Goal: Task Accomplishment & Management: Complete application form

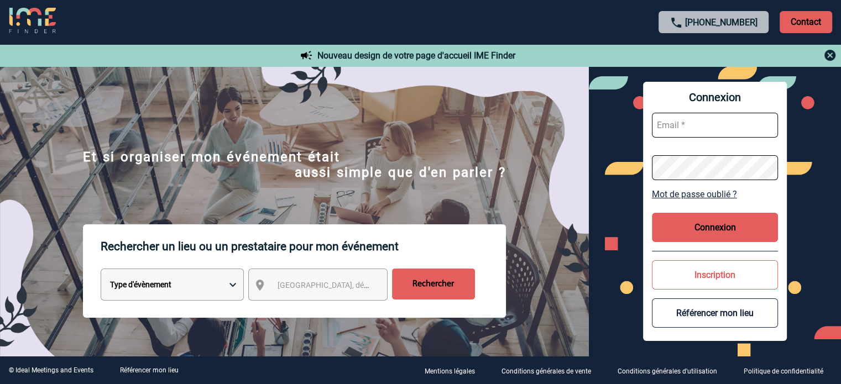
click at [700, 123] on input "text" at bounding box center [715, 125] width 126 height 25
type input "[EMAIL_ADDRESS][DOMAIN_NAME]"
click at [725, 218] on button "Connexion" at bounding box center [715, 227] width 126 height 29
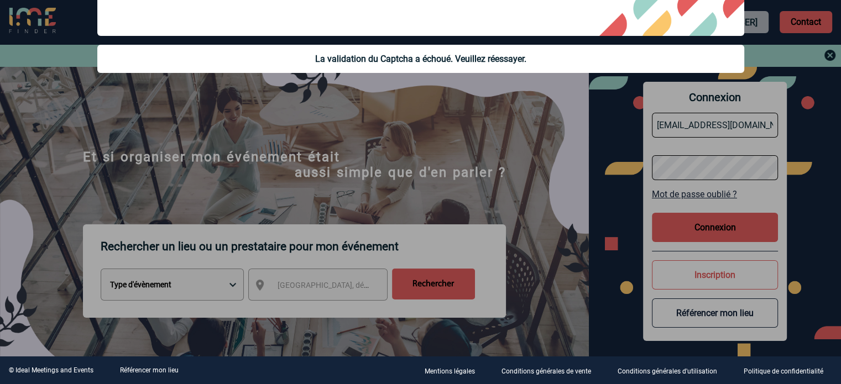
click at [706, 227] on div at bounding box center [420, 192] width 841 height 384
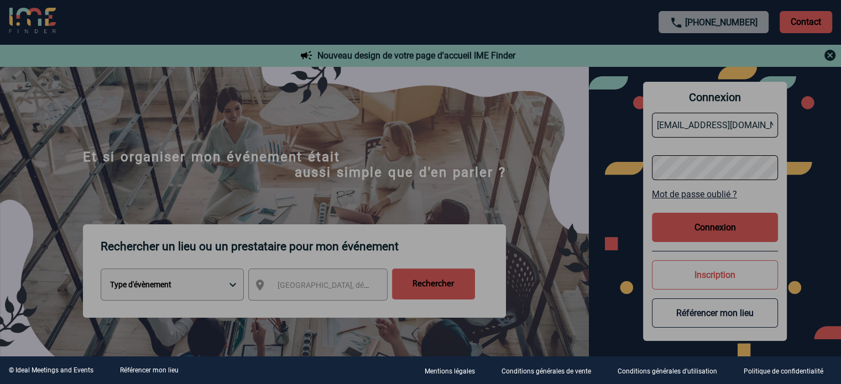
click at [706, 227] on div at bounding box center [420, 192] width 841 height 384
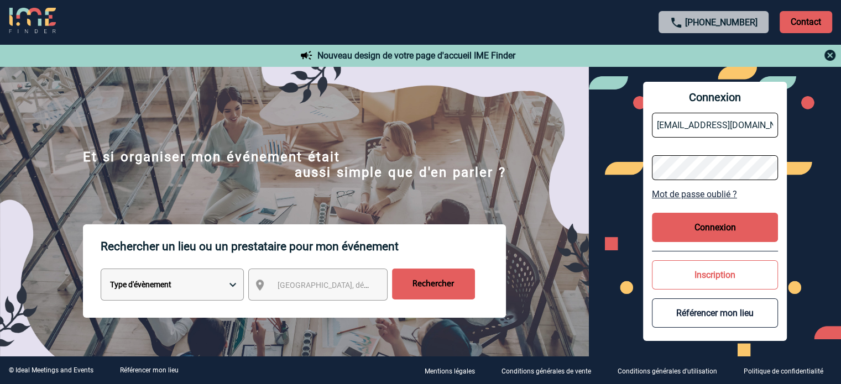
click at [706, 228] on button "Connexion" at bounding box center [715, 227] width 126 height 29
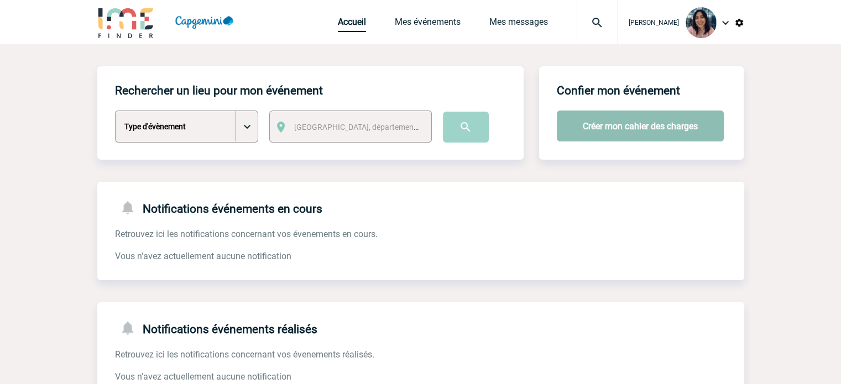
click at [661, 113] on button "Créer mon cahier des charges" at bounding box center [640, 126] width 167 height 31
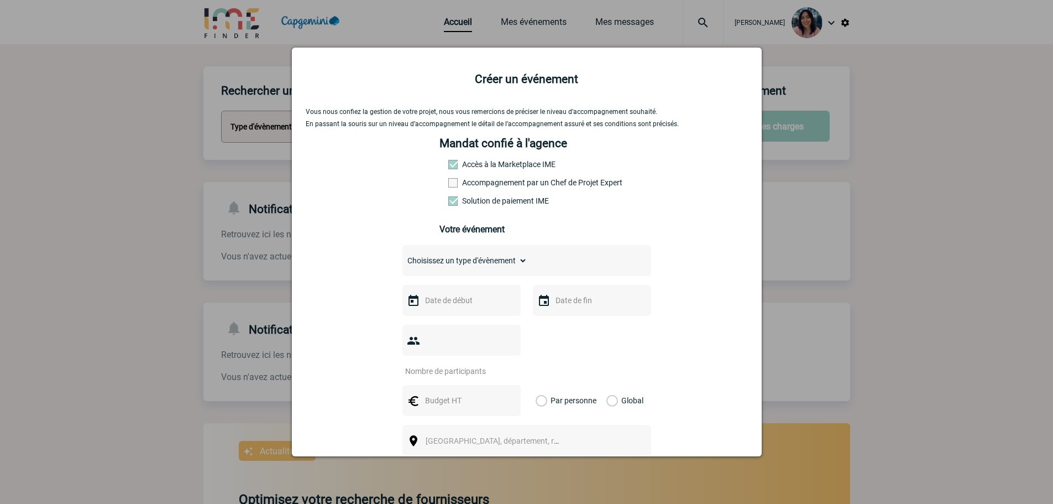
click at [475, 259] on select "Choisissez un type d'évènement Séminaire avec nuitée Séminaire sans nuitée Repa…" at bounding box center [464, 260] width 125 height 15
select select "5"
click at [402, 255] on select "Choisissez un type d'évènement Séminaire avec nuitée Séminaire sans nuitée Repa…" at bounding box center [464, 260] width 125 height 15
click at [466, 301] on input "text" at bounding box center [460, 300] width 76 height 14
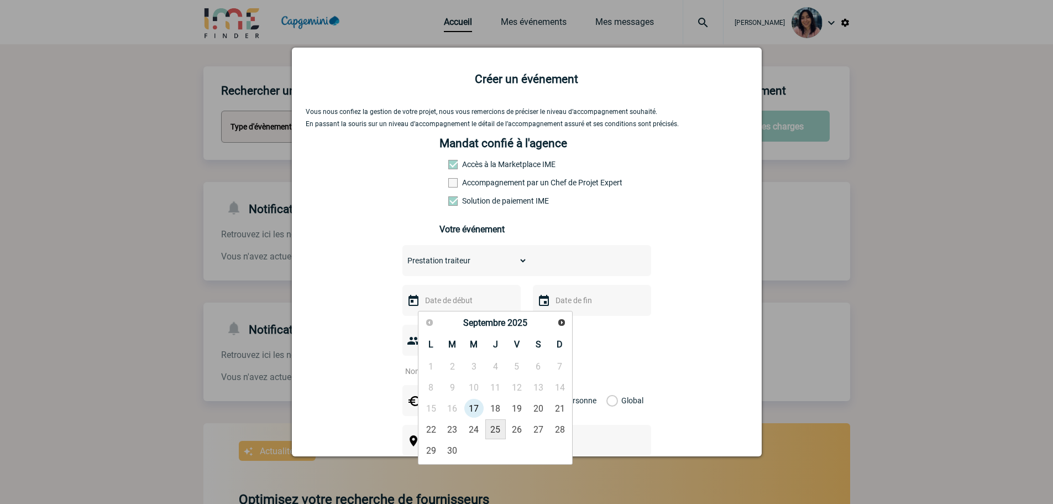
click at [499, 384] on link "25" at bounding box center [495, 429] width 20 height 20
type input "25-09-2025"
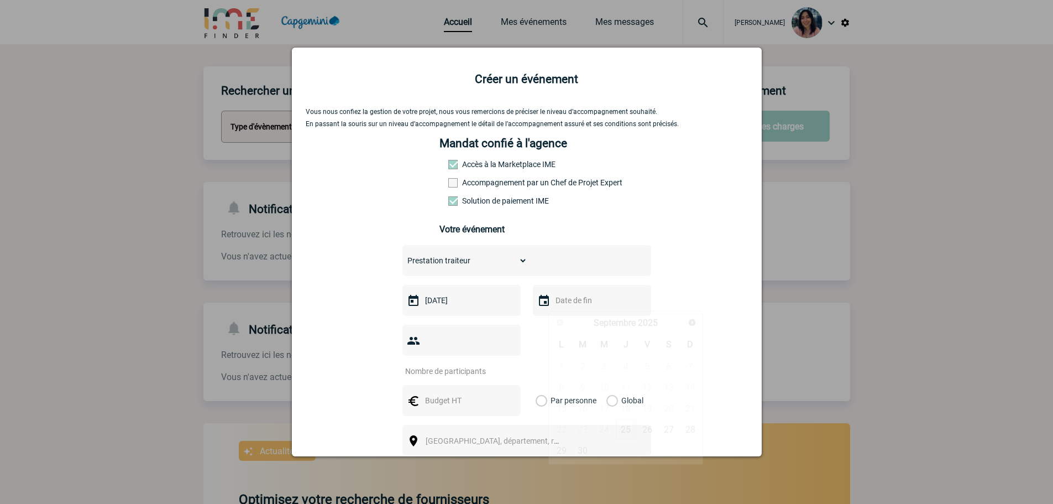
click at [560, 307] on input "text" at bounding box center [591, 300] width 76 height 14
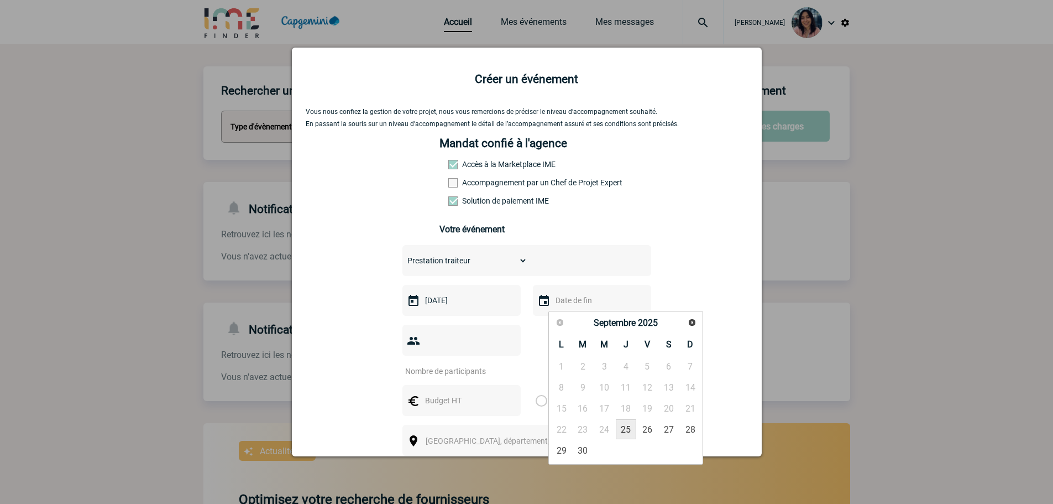
click at [626, 384] on link "25" at bounding box center [626, 429] width 20 height 20
type input "25-09-2025"
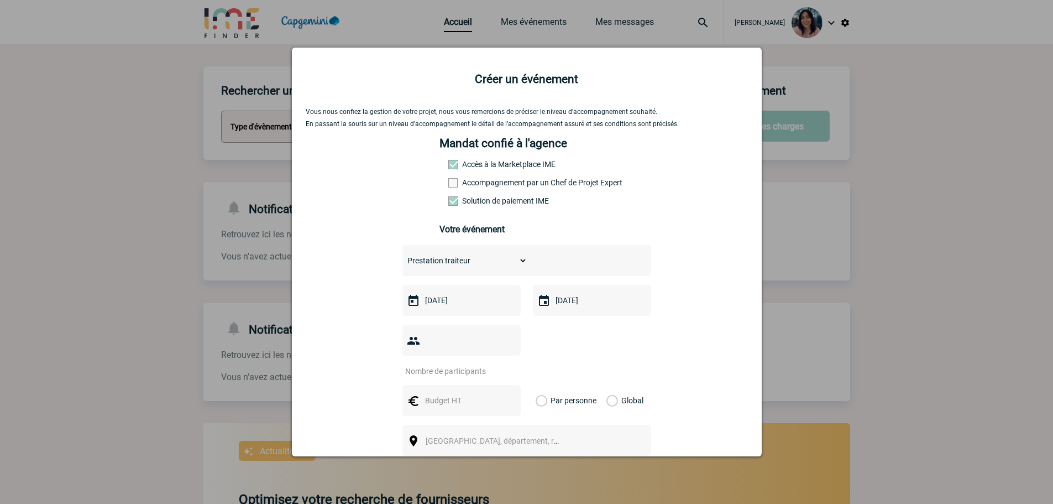
click at [462, 364] on input "number" at bounding box center [454, 371] width 104 height 14
type input "25"
click at [460, 384] on div at bounding box center [461, 400] width 118 height 31
click at [457, 384] on input "text" at bounding box center [460, 400] width 76 height 14
click at [588, 243] on div "Mandat confié à l'agence Accès à la Marketplace IME Accompagnement par un Chef …" at bounding box center [527, 191] width 174 height 108
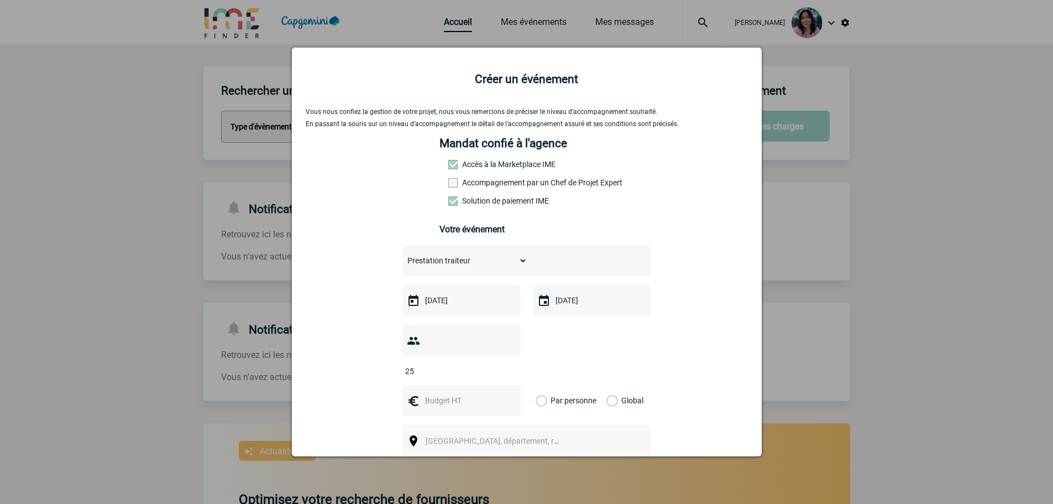
click at [503, 252] on div "Choisissez un type d'évènement Séminaire avec nuitée Séminaire sans nuitée Repa…" at bounding box center [526, 260] width 249 height 31
click at [501, 265] on select "Choisissez un type d'évènement Séminaire avec nuitée Séminaire sans nuitée Repa…" at bounding box center [464, 260] width 125 height 15
select select "4"
click at [402, 255] on select "Choisissez un type d'évènement Séminaire avec nuitée Séminaire sans nuitée Repa…" at bounding box center [464, 260] width 125 height 15
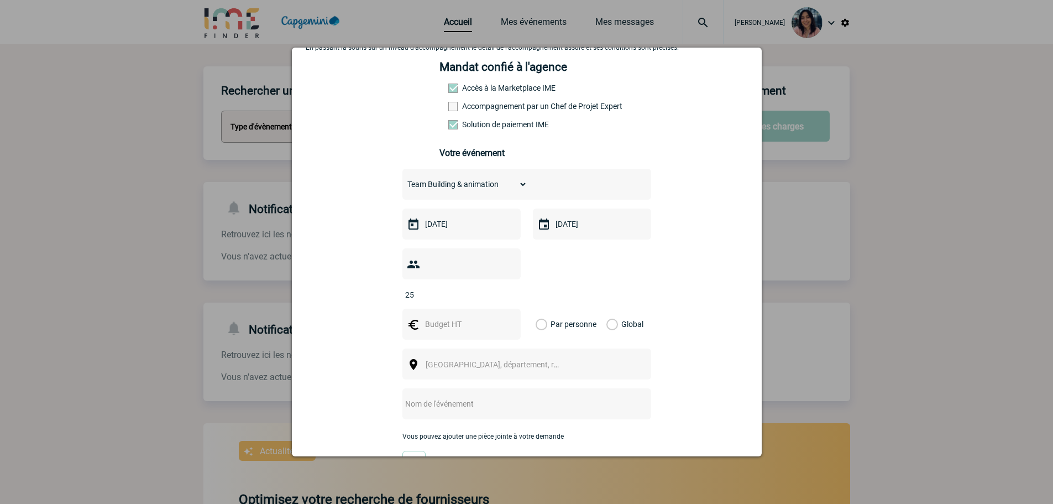
scroll to position [155, 0]
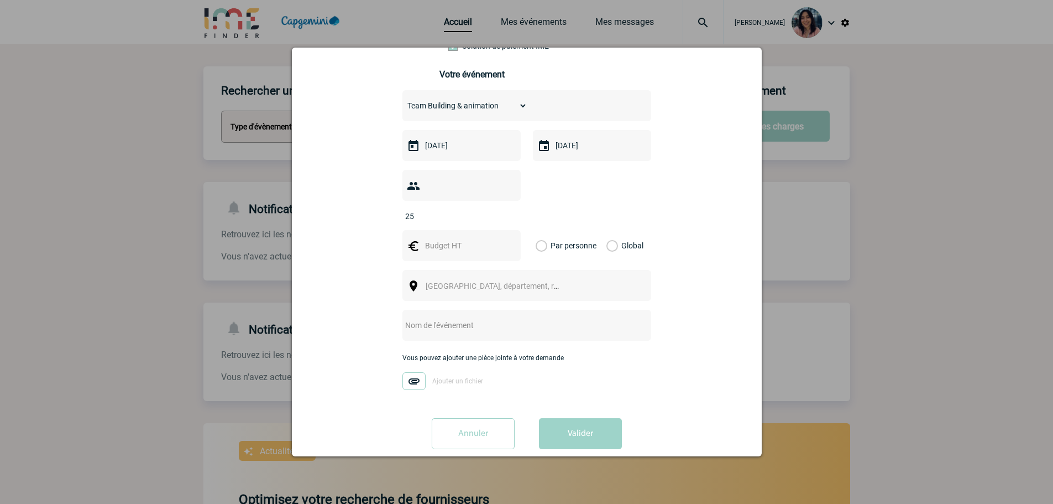
click at [410, 372] on img at bounding box center [413, 381] width 23 height 18
click at [0, 0] on input "Ajouter un fichier" at bounding box center [0, 0] width 0 height 0
click at [457, 238] on input "text" at bounding box center [460, 245] width 76 height 14
type input "839"
click at [522, 278] on span "[GEOGRAPHIC_DATA], département, région..." at bounding box center [497, 285] width 152 height 15
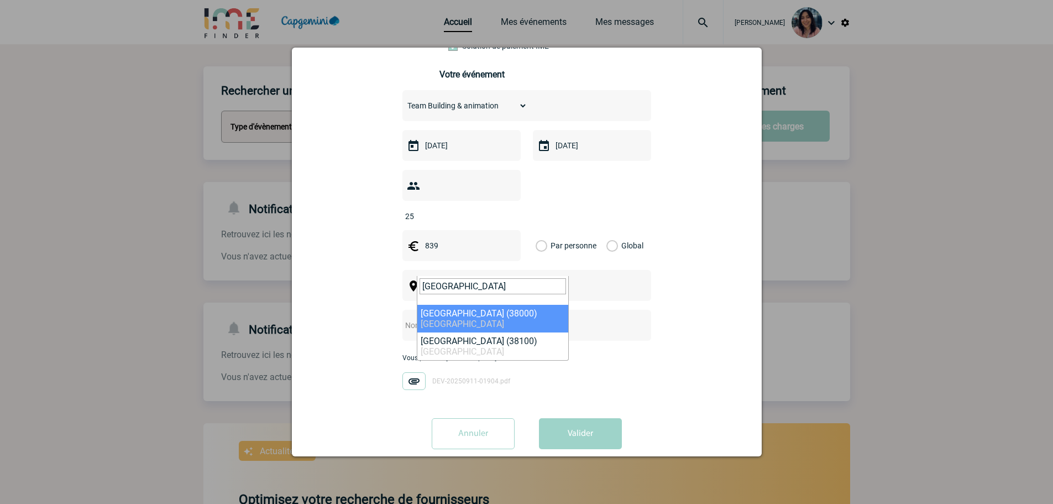
type input "GRENOBLE"
select select "35563"
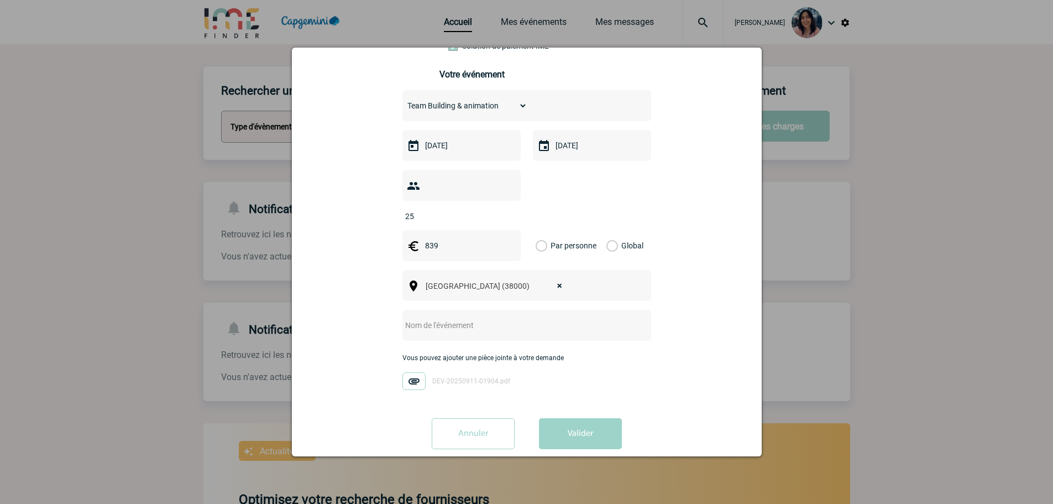
click at [614, 230] on label "Global" at bounding box center [609, 245] width 7 height 31
click at [0, 0] on input "Global" at bounding box center [0, 0] width 0 height 0
click at [495, 318] on input "text" at bounding box center [511, 325] width 219 height 14
click at [462, 318] on input "TEAM" at bounding box center [511, 325] width 219 height 14
click at [466, 318] on input "TEAM" at bounding box center [511, 325] width 219 height 14
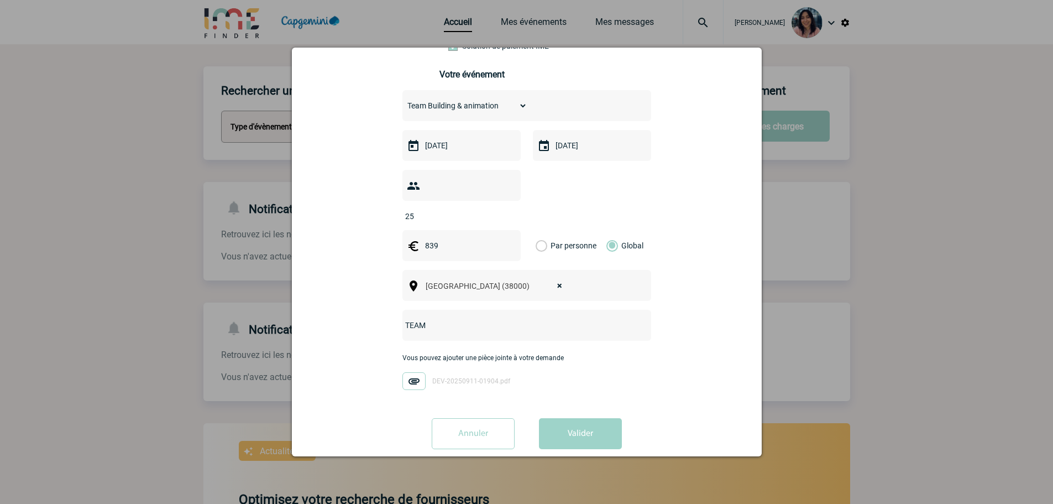
click at [468, 318] on input "TEAM" at bounding box center [511, 325] width 219 height 14
click at [712, 335] on div "Vous nous confiez la gestion de votre projet, nous vous remercions de préciser …" at bounding box center [527, 205] width 442 height 504
click at [535, 318] on input "TEAM" at bounding box center [511, 325] width 219 height 14
drag, startPoint x: 474, startPoint y: 304, endPoint x: 506, endPoint y: 308, distance: 32.3
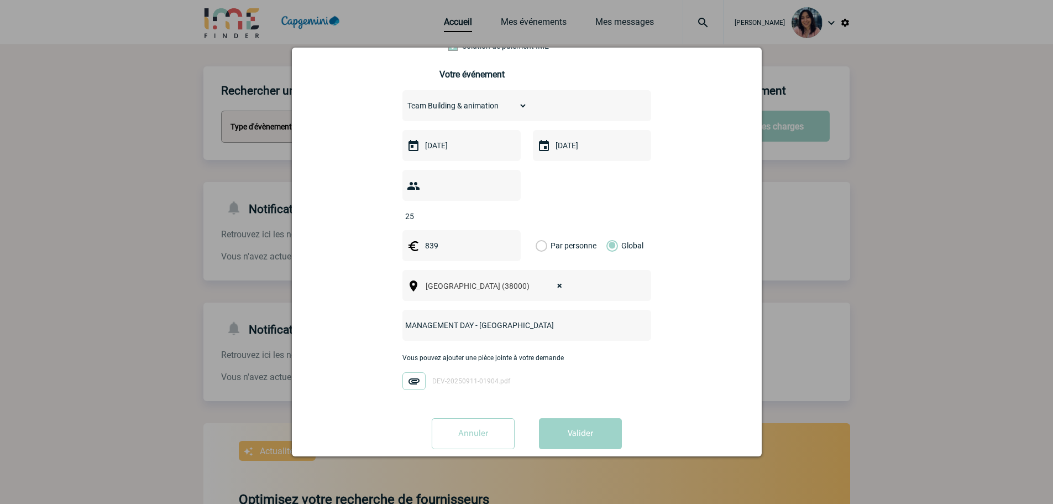
click at [506, 318] on input "MANAGEMENT DAY - LYON" at bounding box center [511, 325] width 219 height 14
type input "MANAGEMENT DAY - GRENOBLE"
click at [571, 384] on button "Valider" at bounding box center [580, 433] width 83 height 31
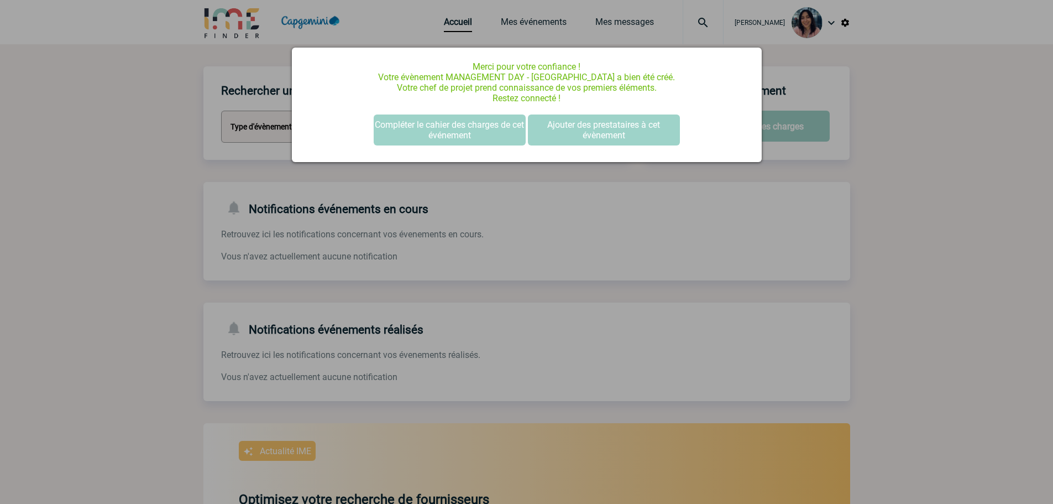
scroll to position [0, 0]
click at [508, 121] on button "Compléter le cahier des charges de cet événement" at bounding box center [450, 129] width 152 height 31
